Goal: Transaction & Acquisition: Subscribe to service/newsletter

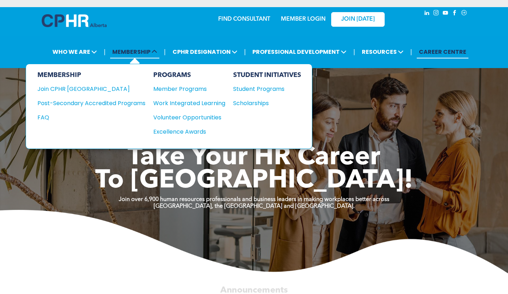
click at [137, 56] on span "MEMBERSHIP" at bounding box center [134, 51] width 49 height 13
click at [82, 87] on div "Join CPHR [GEOGRAPHIC_DATA]" at bounding box center [85, 88] width 97 height 9
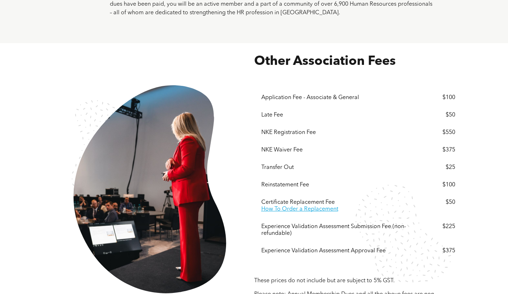
scroll to position [1240, 0]
